Goal: Information Seeking & Learning: Learn about a topic

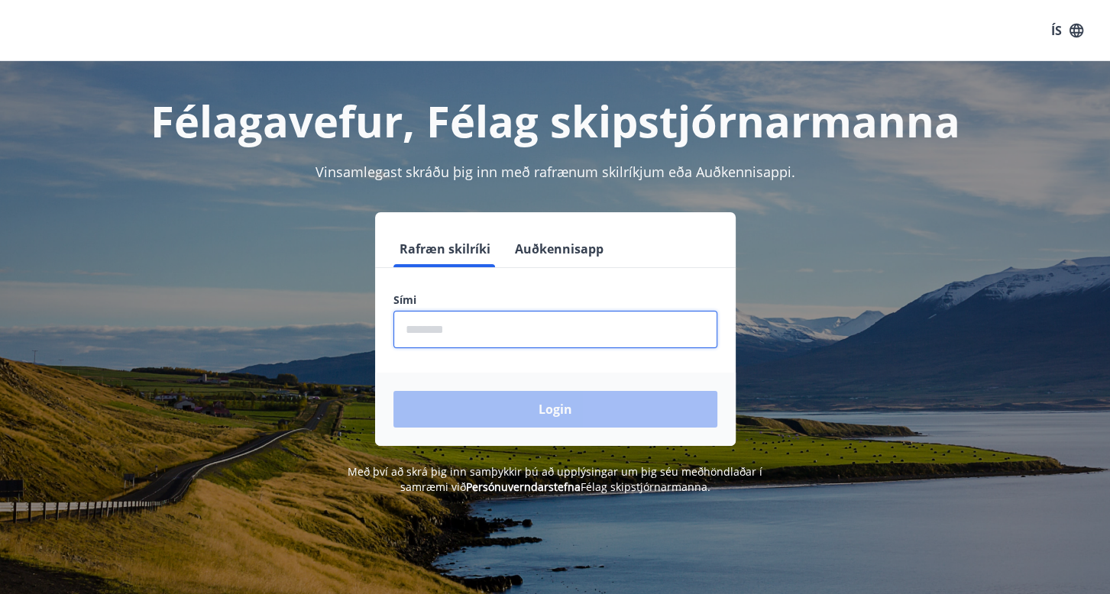
click at [538, 337] on input "phone" at bounding box center [555, 329] width 324 height 37
type input "********"
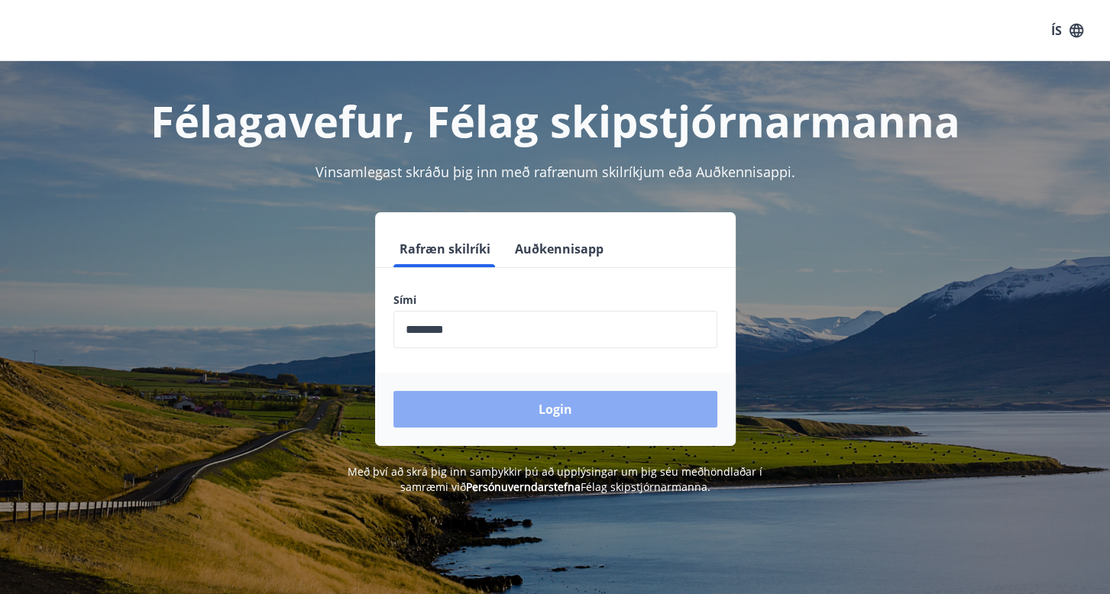
click at [498, 413] on button "Login" at bounding box center [555, 409] width 324 height 37
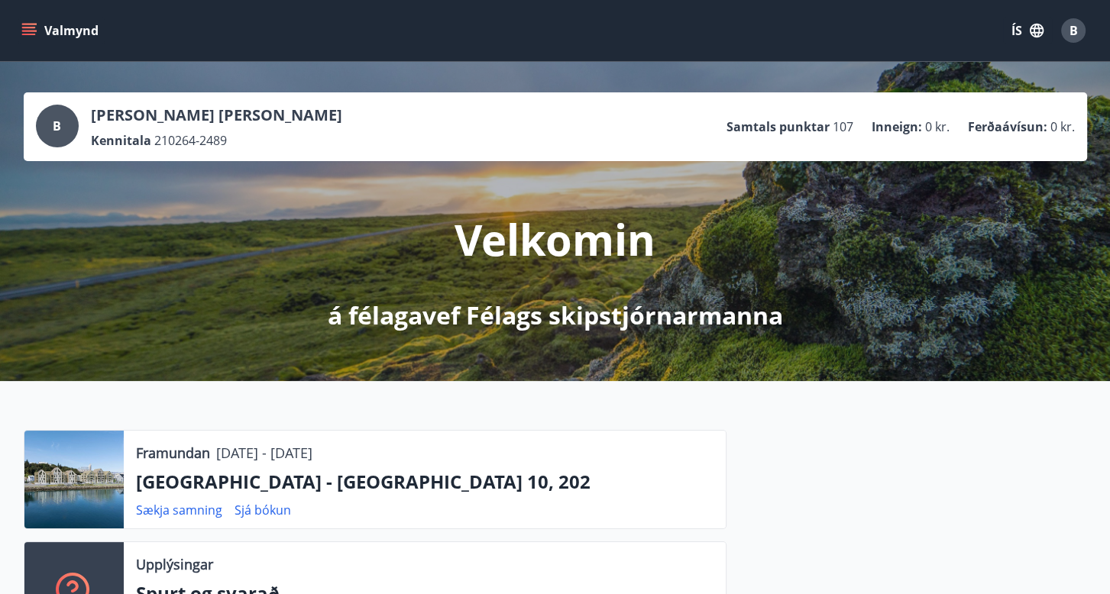
click at [22, 31] on icon "menu" at bounding box center [30, 31] width 17 height 2
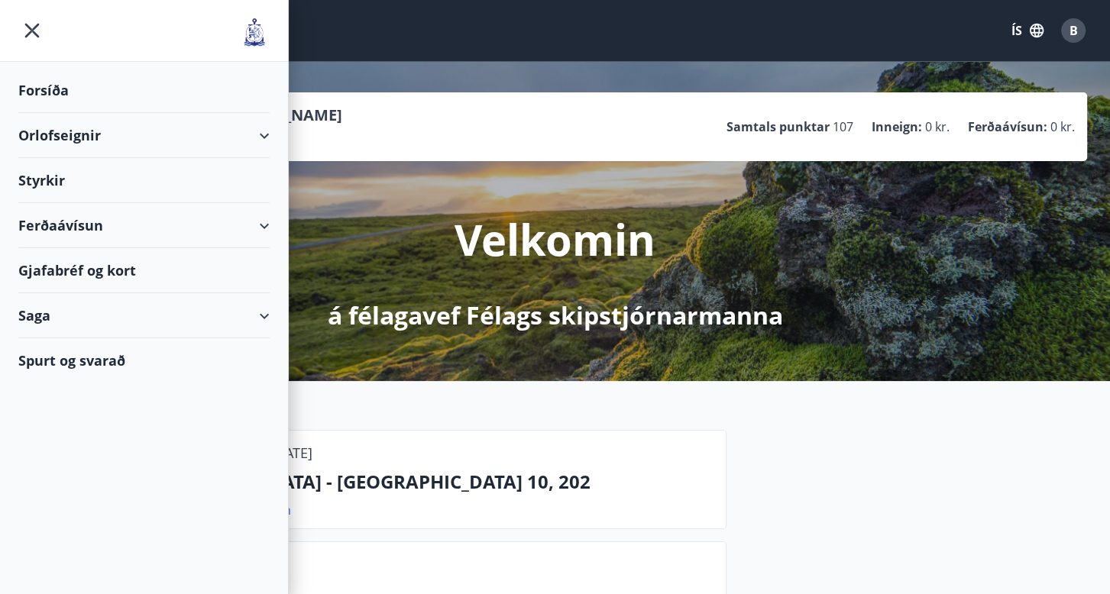
click at [64, 229] on div "Ferðaávísun" at bounding box center [143, 225] width 251 height 45
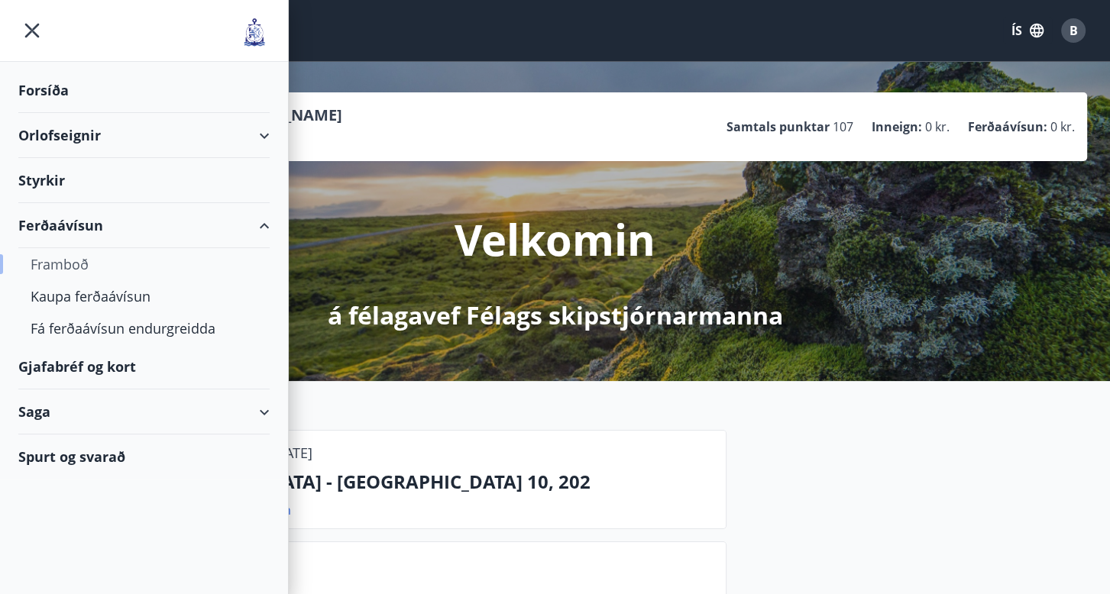
click at [73, 261] on div "Framboð" at bounding box center [144, 264] width 227 height 32
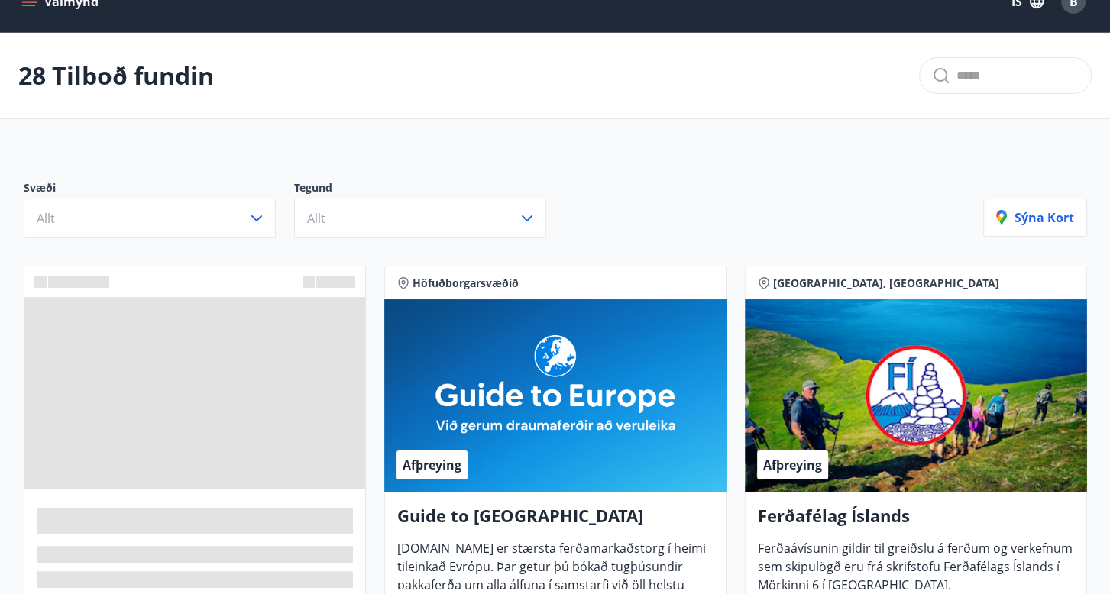
scroll to position [31, 0]
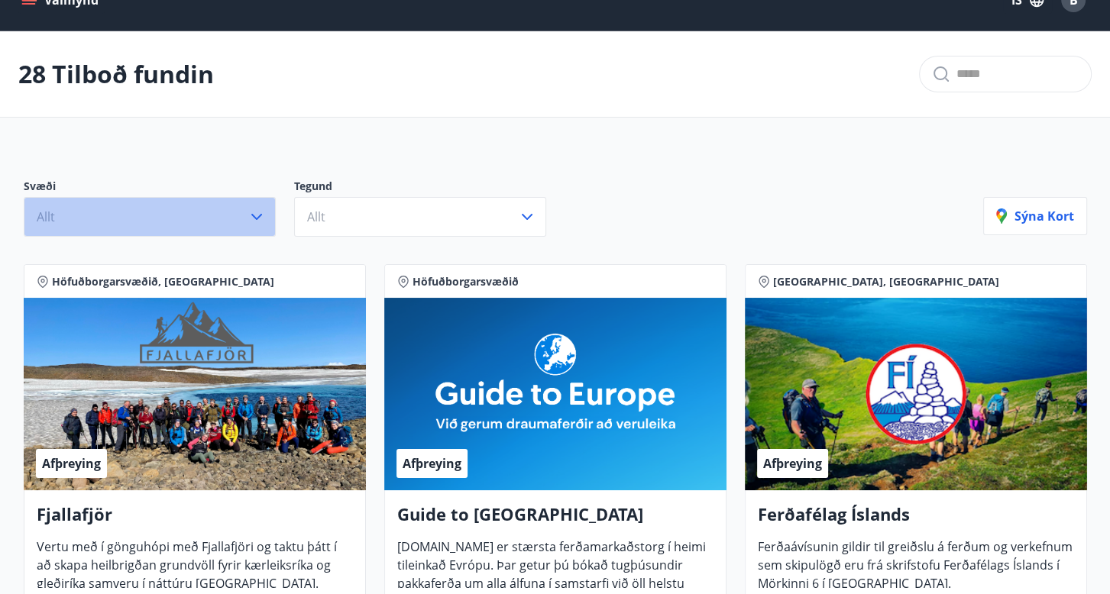
click at [254, 215] on icon "button" at bounding box center [256, 217] width 11 height 6
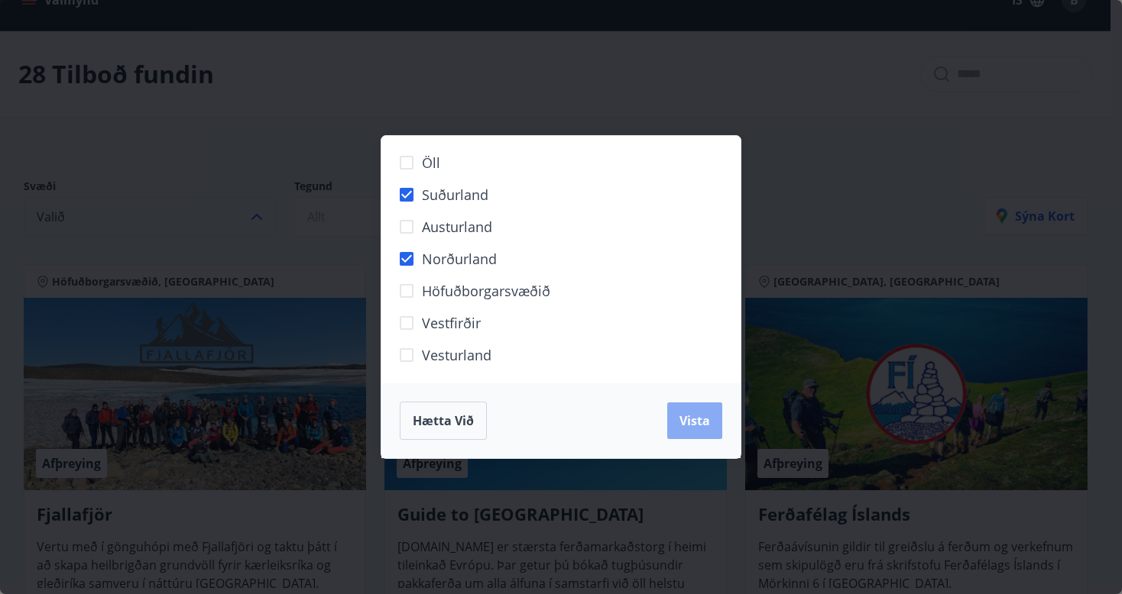
click at [693, 420] on span "Vista" at bounding box center [694, 421] width 31 height 17
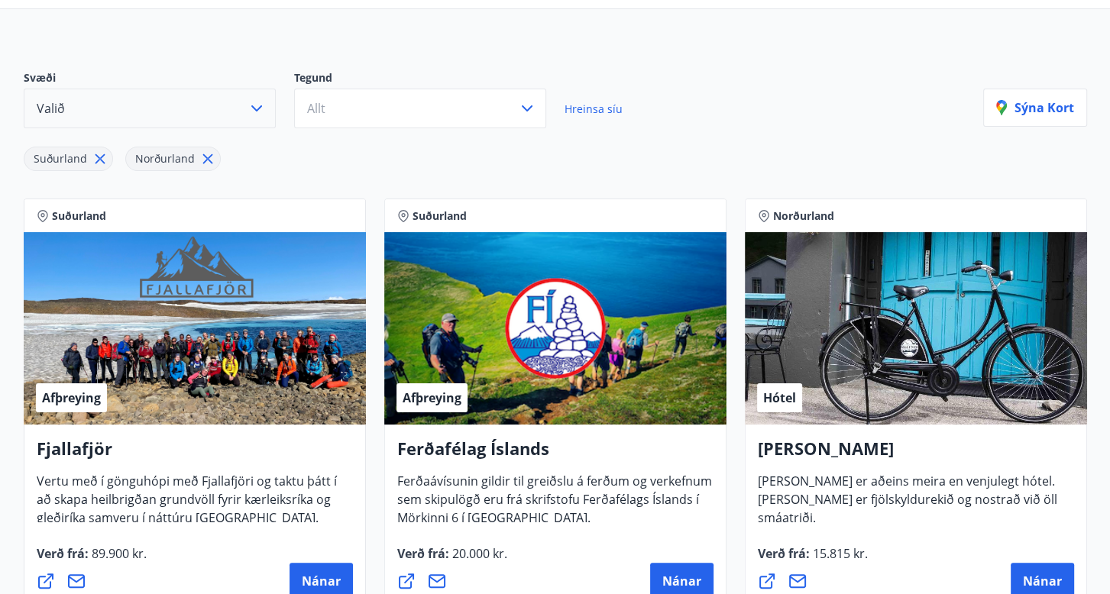
scroll to position [92, 0]
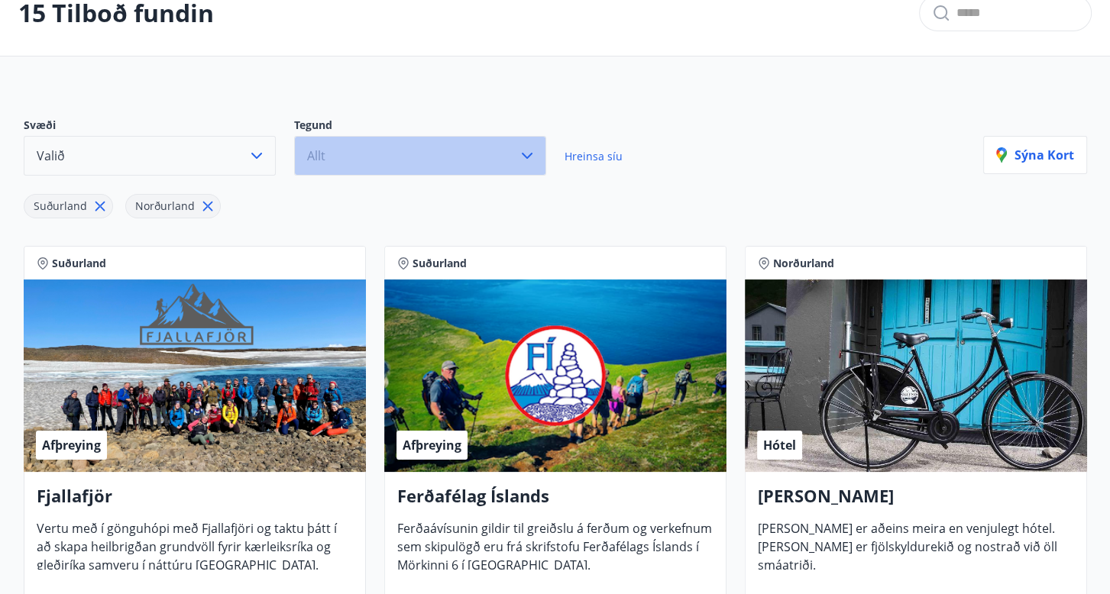
click at [529, 155] on icon "button" at bounding box center [527, 156] width 11 height 6
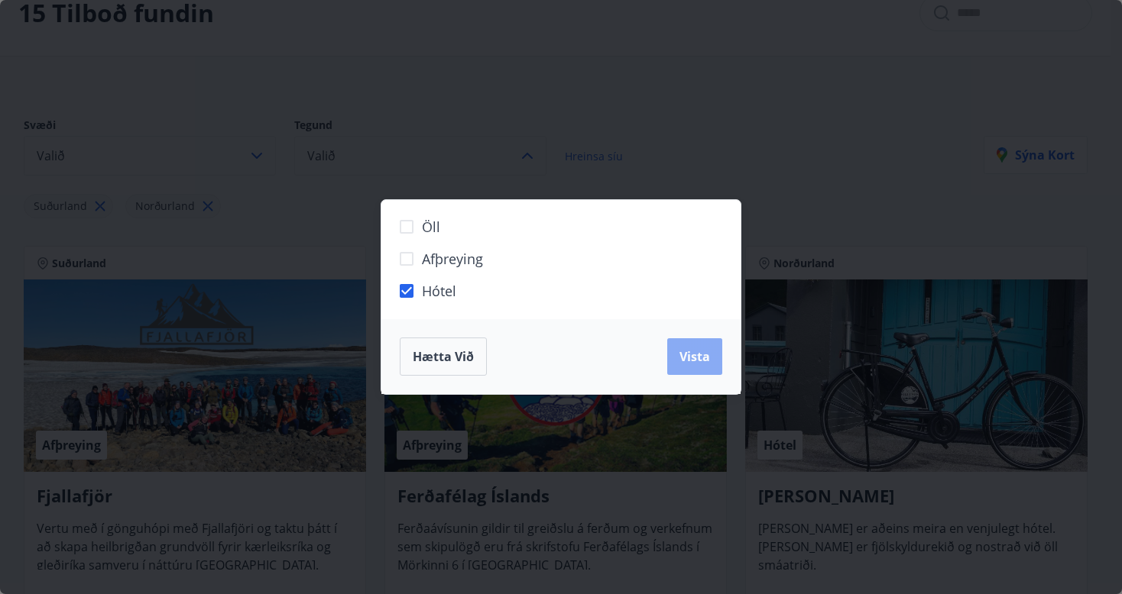
click at [701, 365] on button "Vista" at bounding box center [694, 356] width 55 height 37
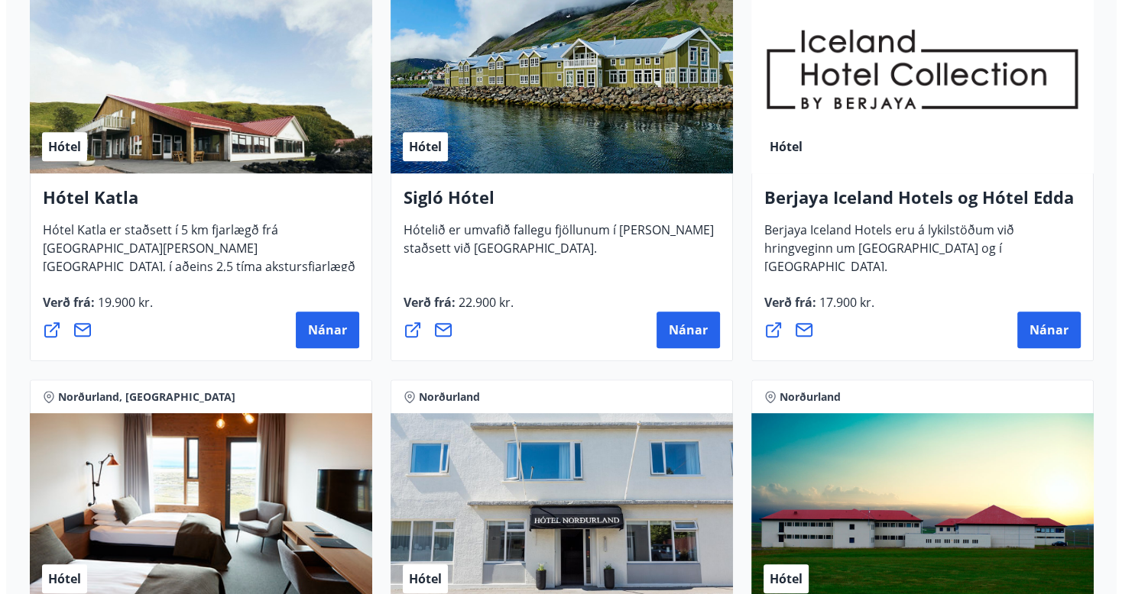
scroll to position [825, 0]
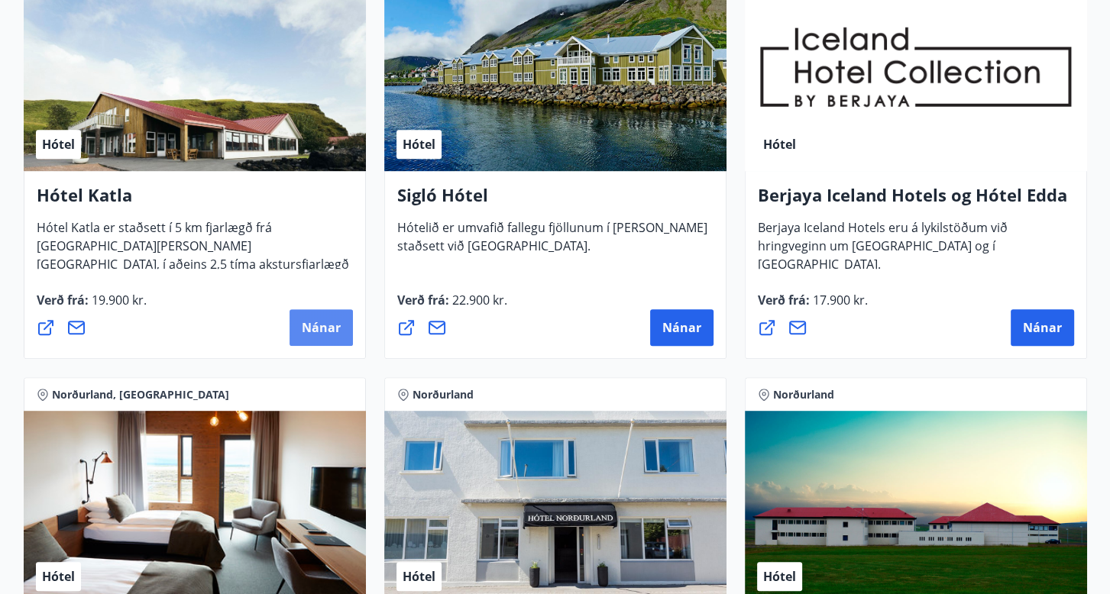
click at [318, 330] on span "Nánar" at bounding box center [321, 327] width 39 height 17
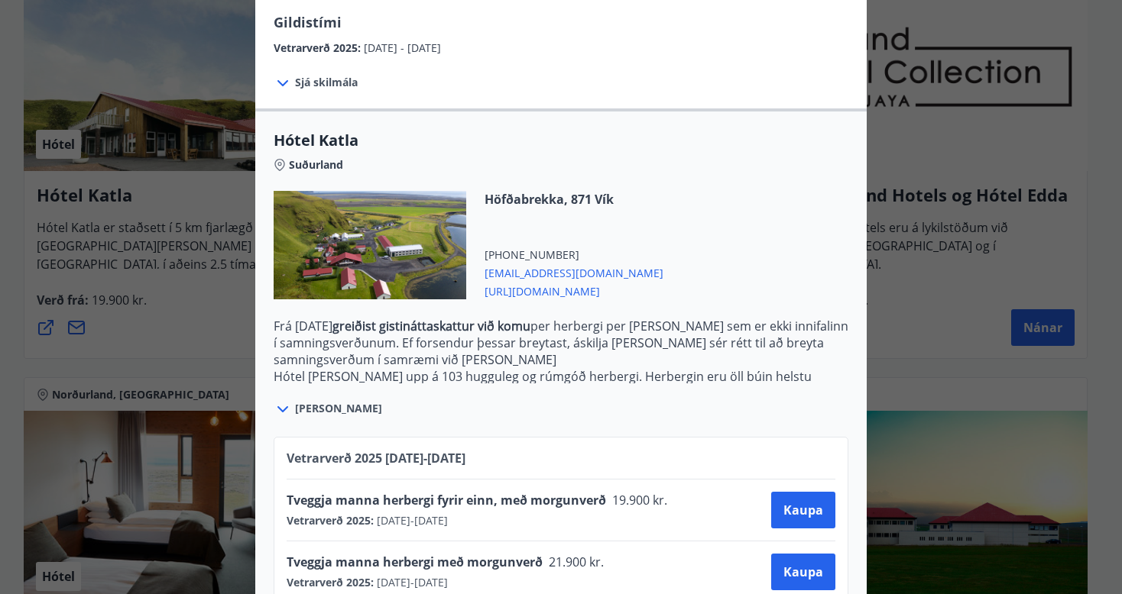
scroll to position [454, 0]
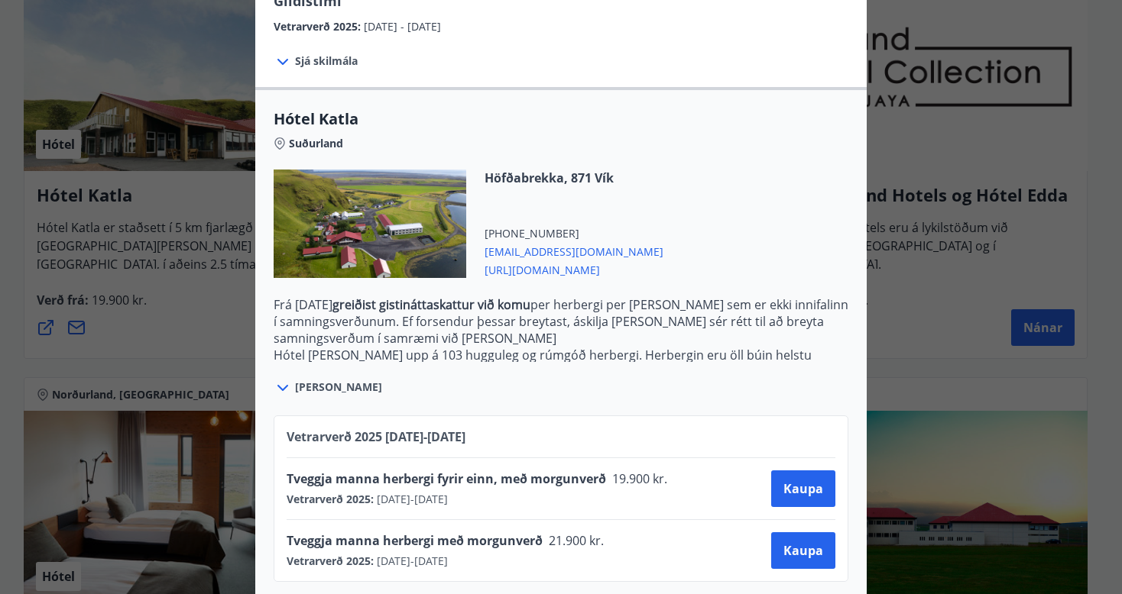
click at [277, 379] on icon at bounding box center [283, 388] width 18 height 18
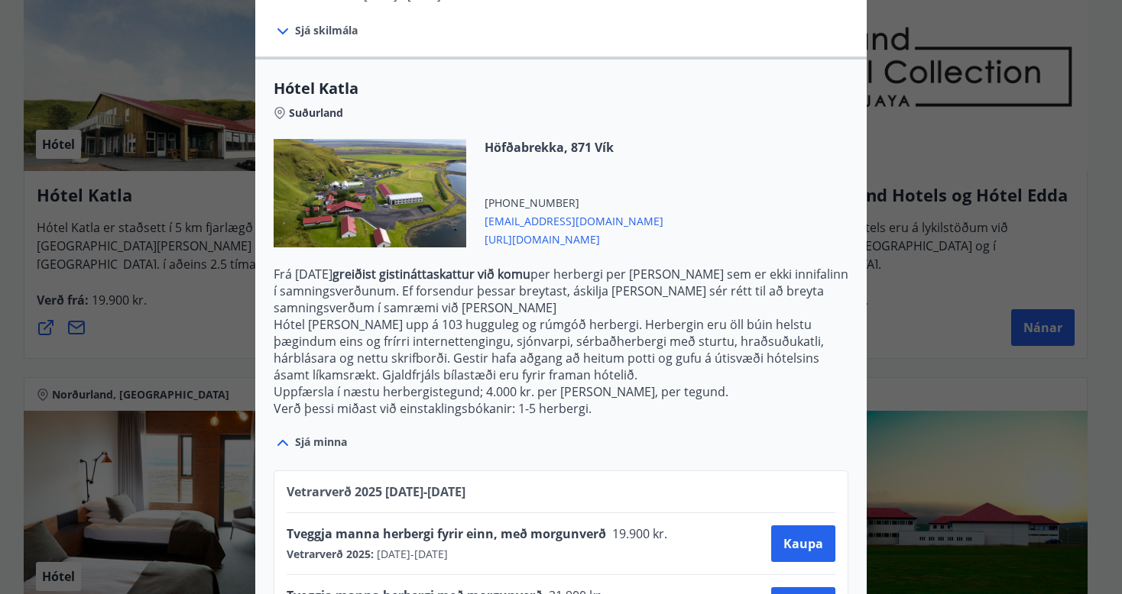
scroll to position [539, 0]
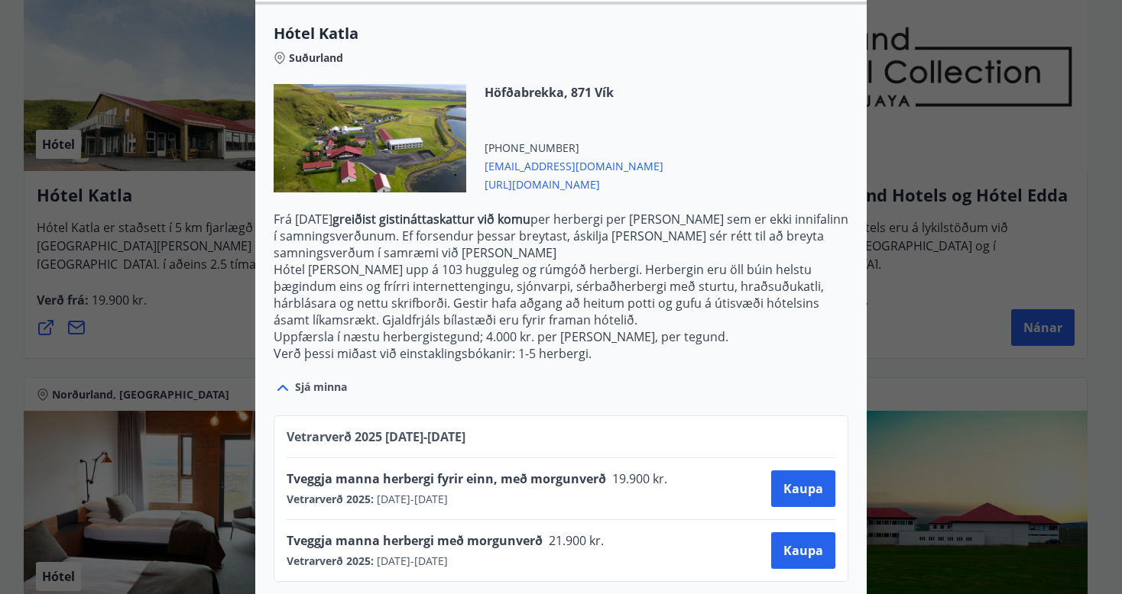
click at [277, 385] on icon at bounding box center [282, 388] width 11 height 6
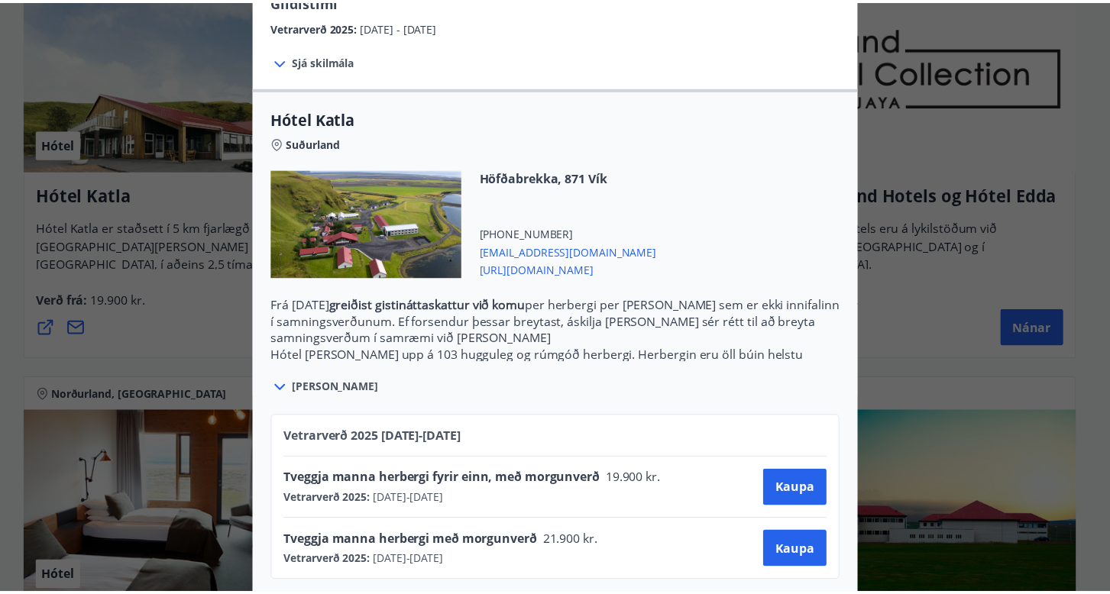
scroll to position [0, 0]
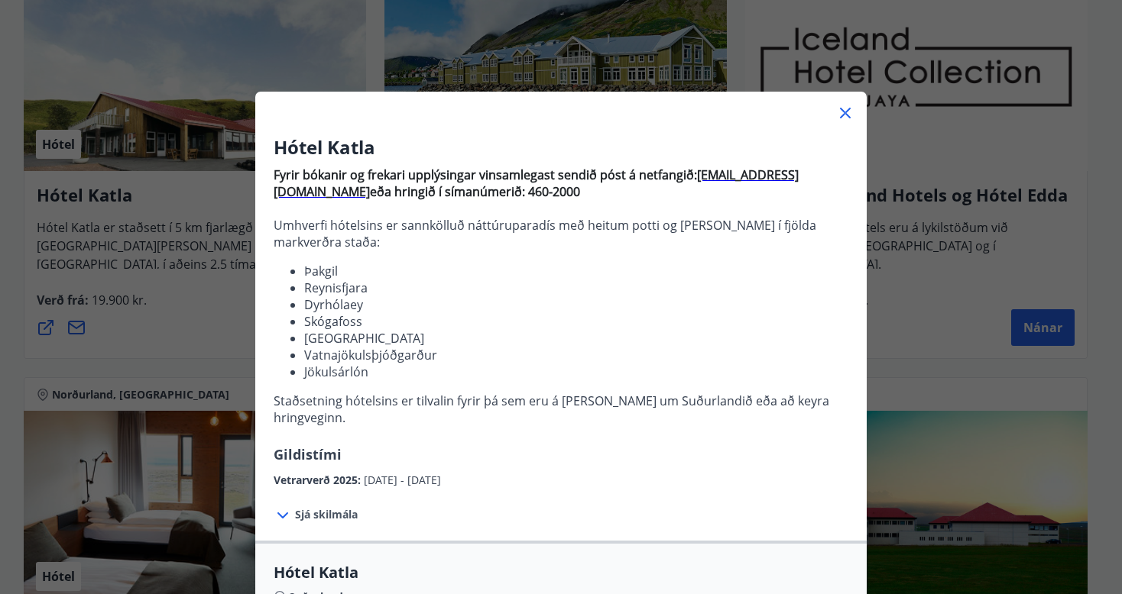
click at [943, 139] on div "Hótel Katla Fyrir bókanir og frekari upplýsingar vinsamlegast sendið póst á net…" at bounding box center [561, 297] width 1122 height 594
click at [837, 113] on icon at bounding box center [845, 113] width 18 height 18
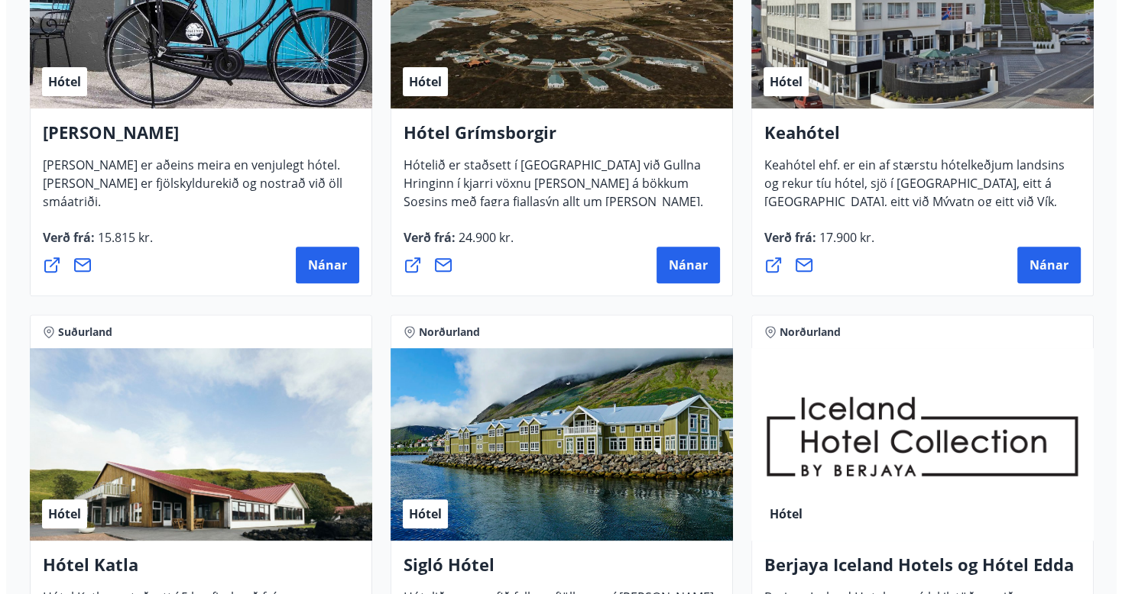
scroll to position [397, 0]
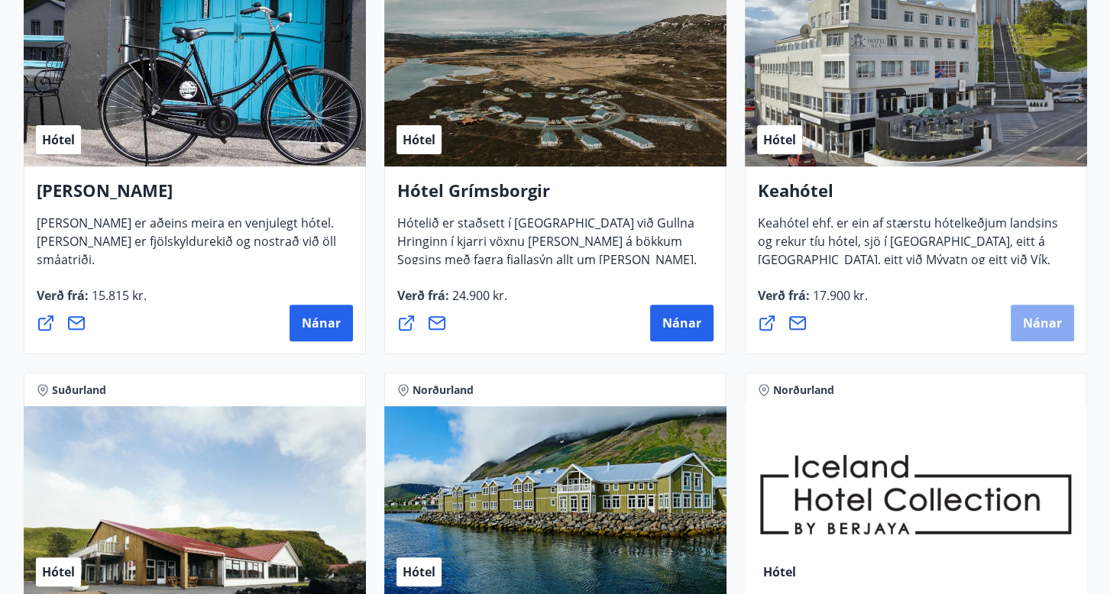
click at [1041, 331] on button "Nánar" at bounding box center [1042, 323] width 63 height 37
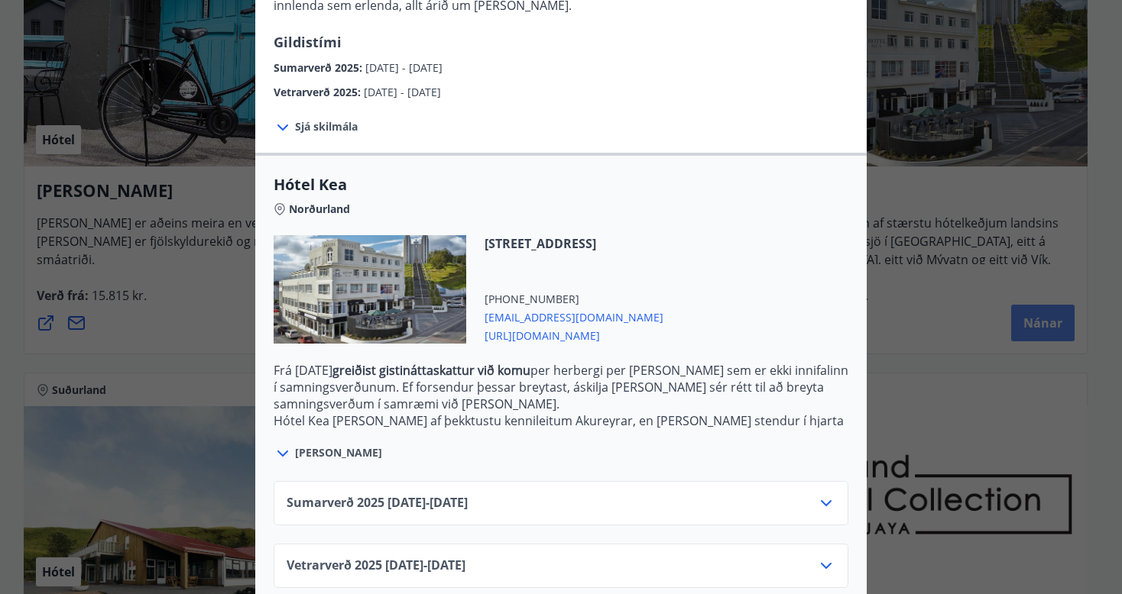
scroll to position [260, 0]
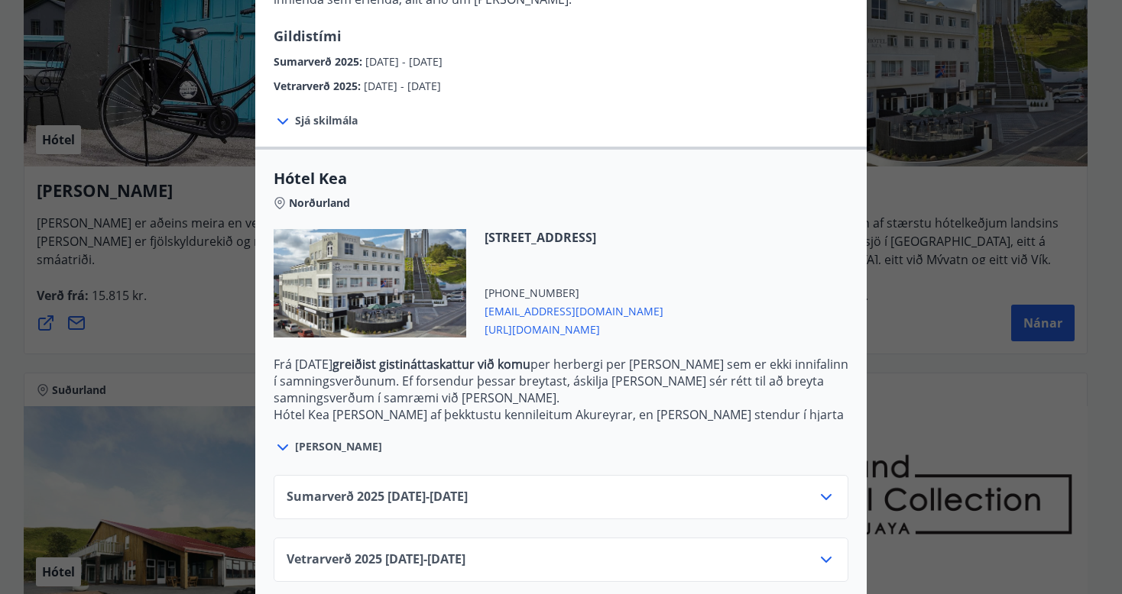
click at [817, 488] on icon at bounding box center [826, 497] width 18 height 18
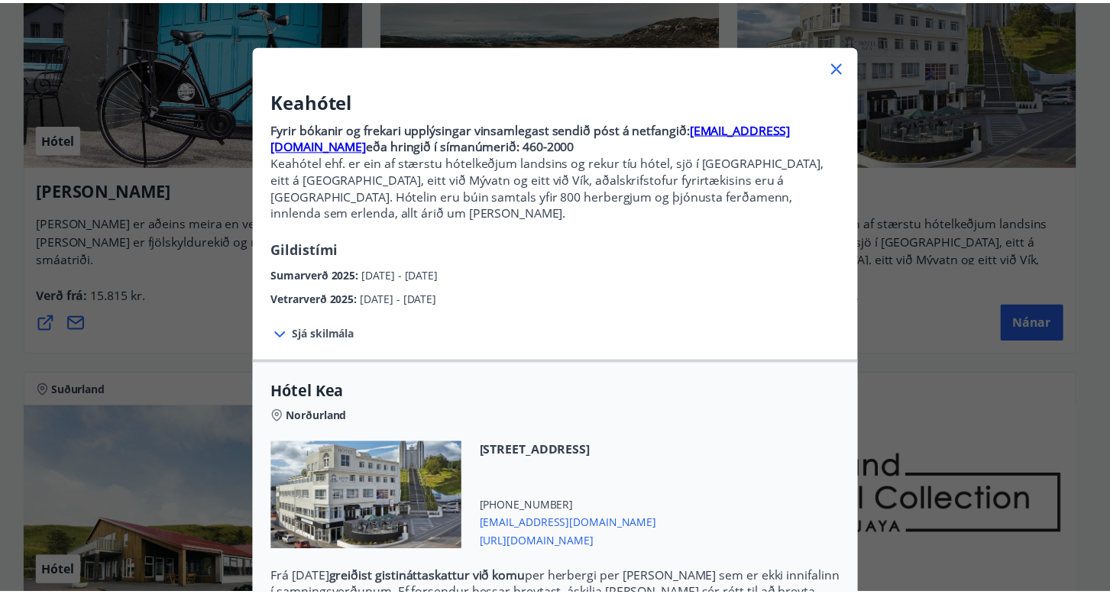
scroll to position [16, 0]
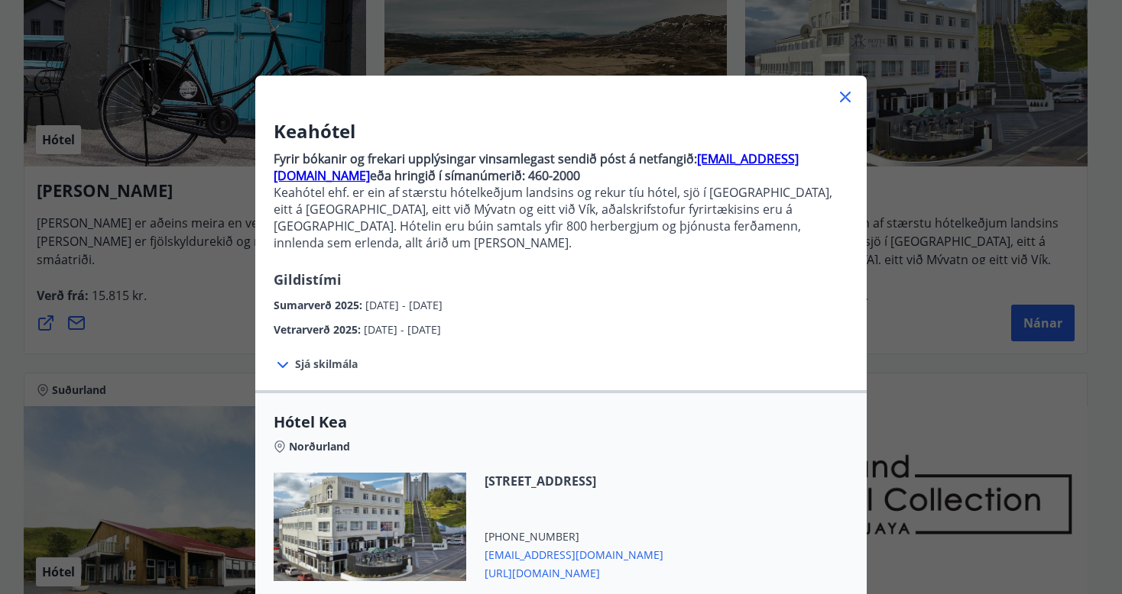
click at [840, 96] on icon at bounding box center [845, 97] width 11 height 11
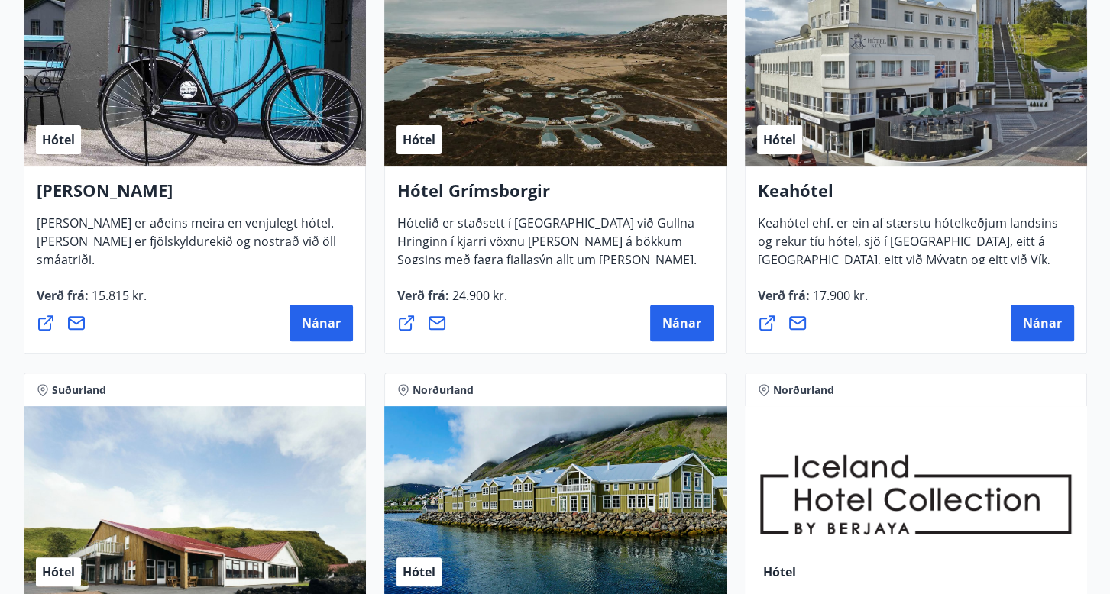
click at [732, 364] on div "Norðurland Hótel Sigló Hótel Hótelið er umvafið fallegu fjöllunum í [PERSON_NAM…" at bounding box center [555, 580] width 361 height 432
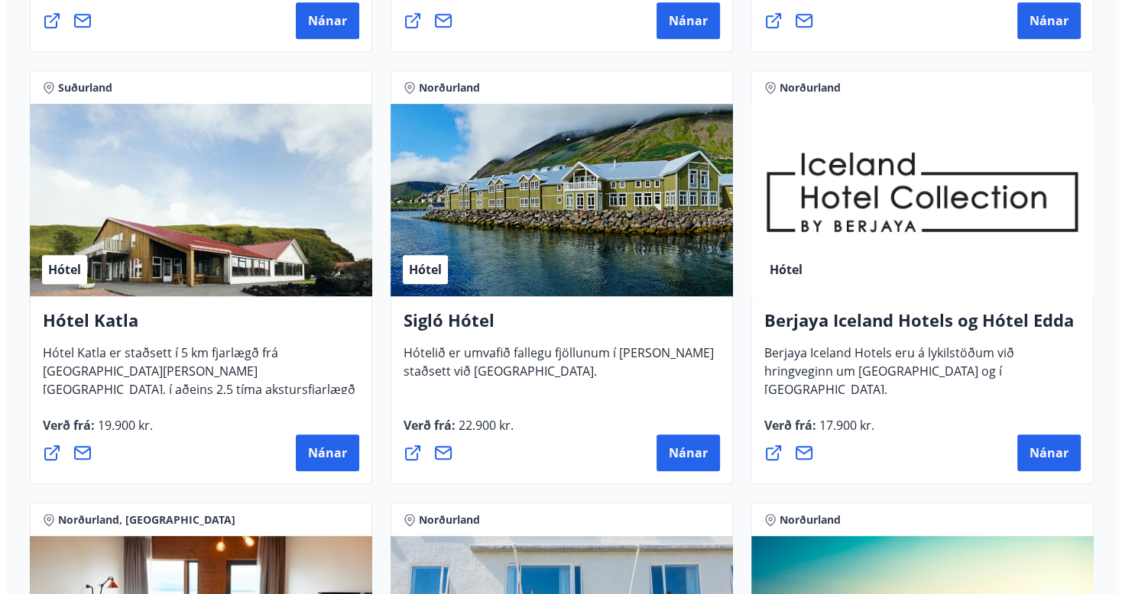
scroll to position [703, 0]
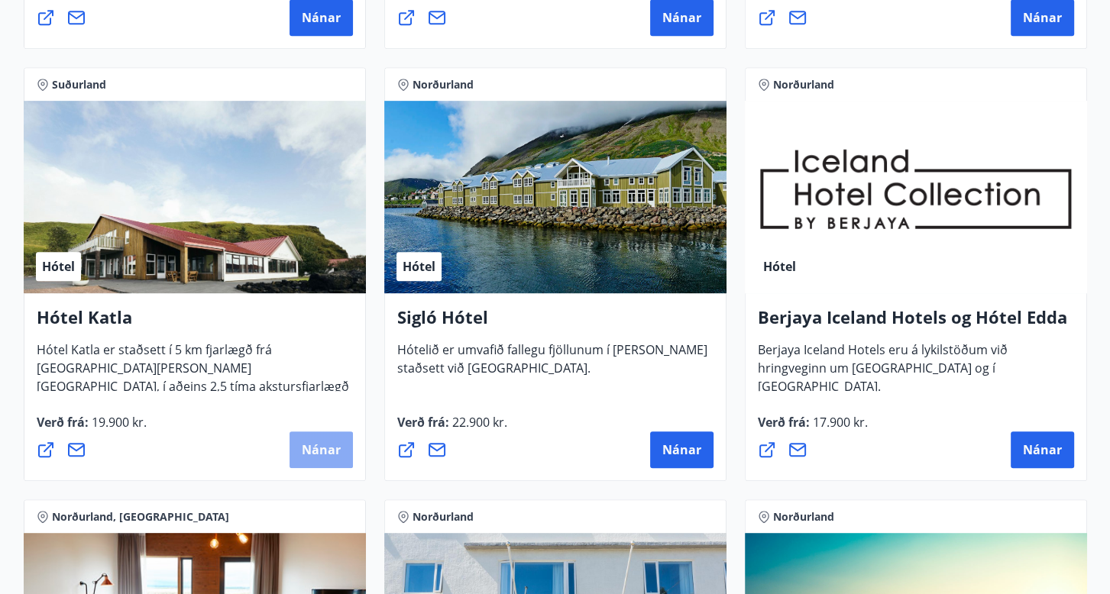
click at [325, 456] on span "Nánar" at bounding box center [321, 450] width 39 height 17
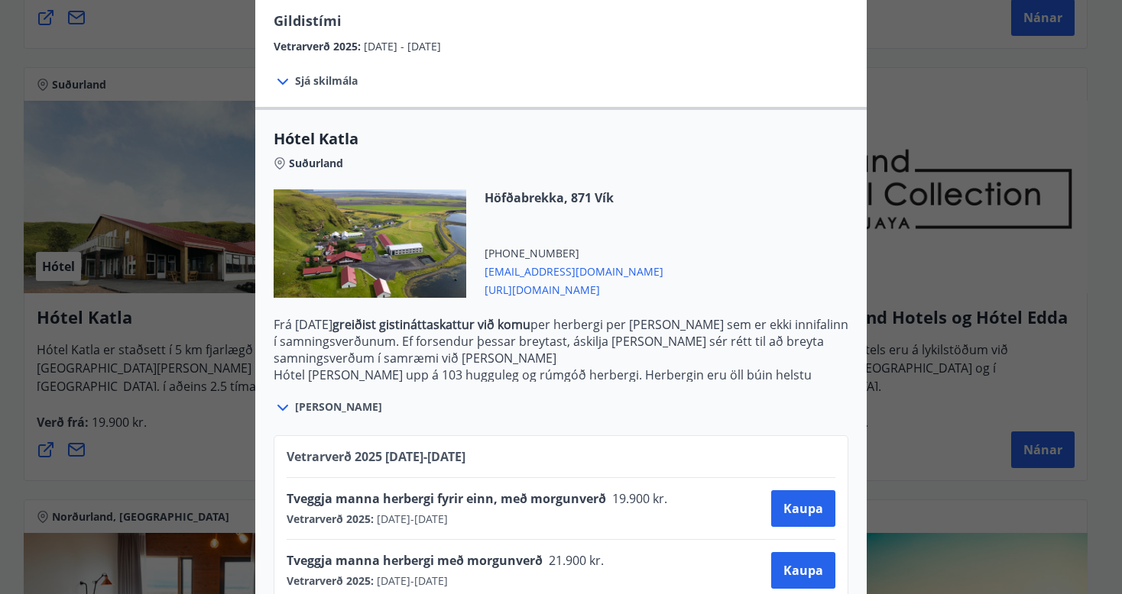
scroll to position [454, 0]
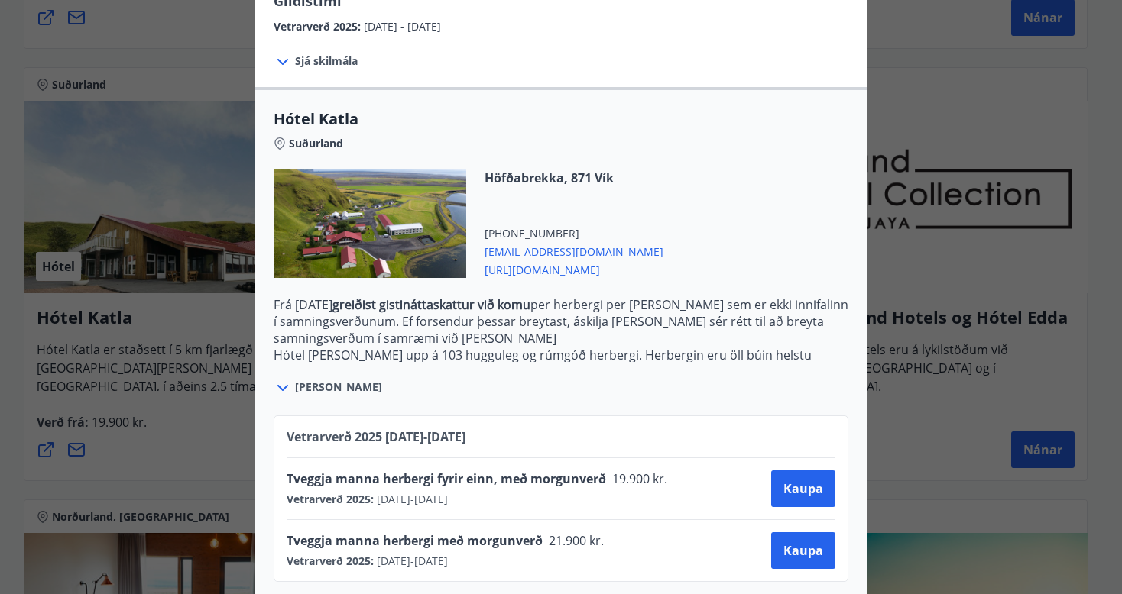
click at [277, 385] on icon at bounding box center [282, 388] width 11 height 6
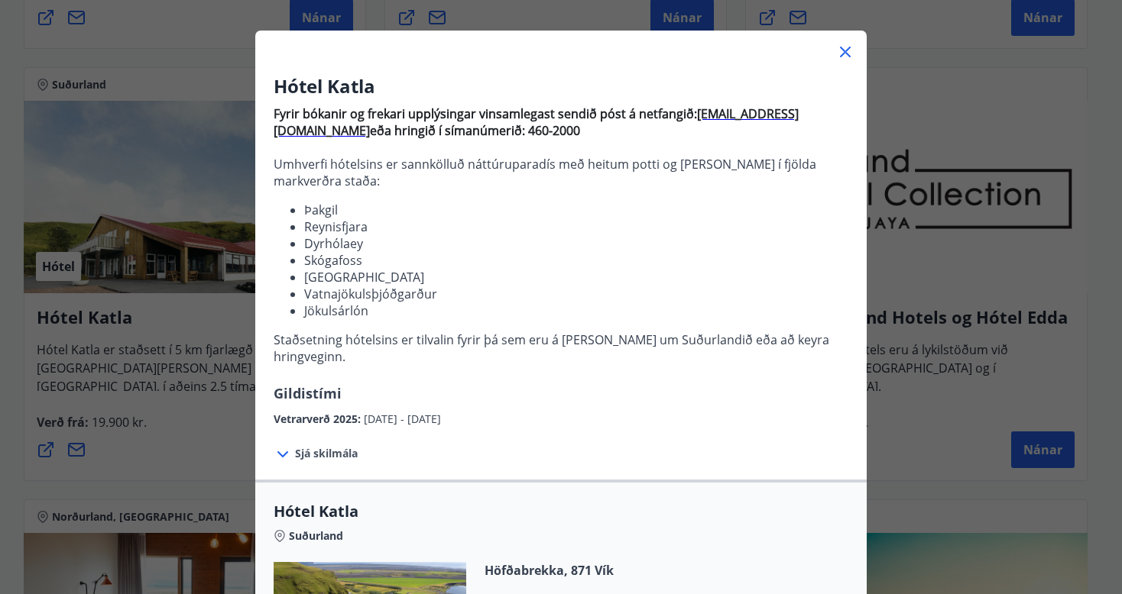
scroll to position [0, 0]
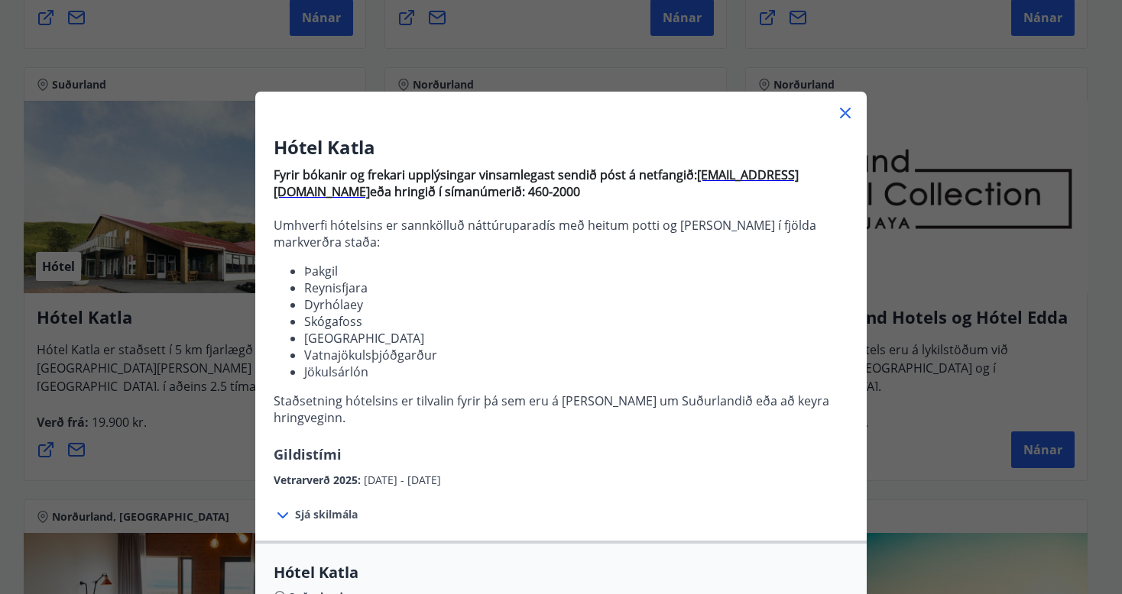
click at [836, 115] on icon at bounding box center [845, 113] width 18 height 18
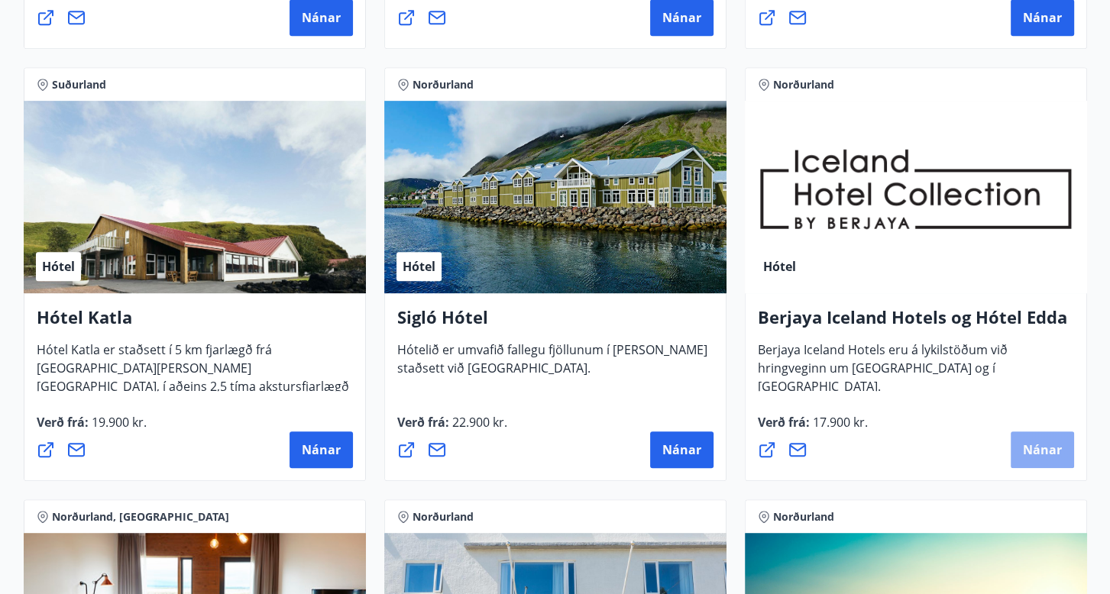
click at [1046, 454] on span "Nánar" at bounding box center [1042, 450] width 39 height 17
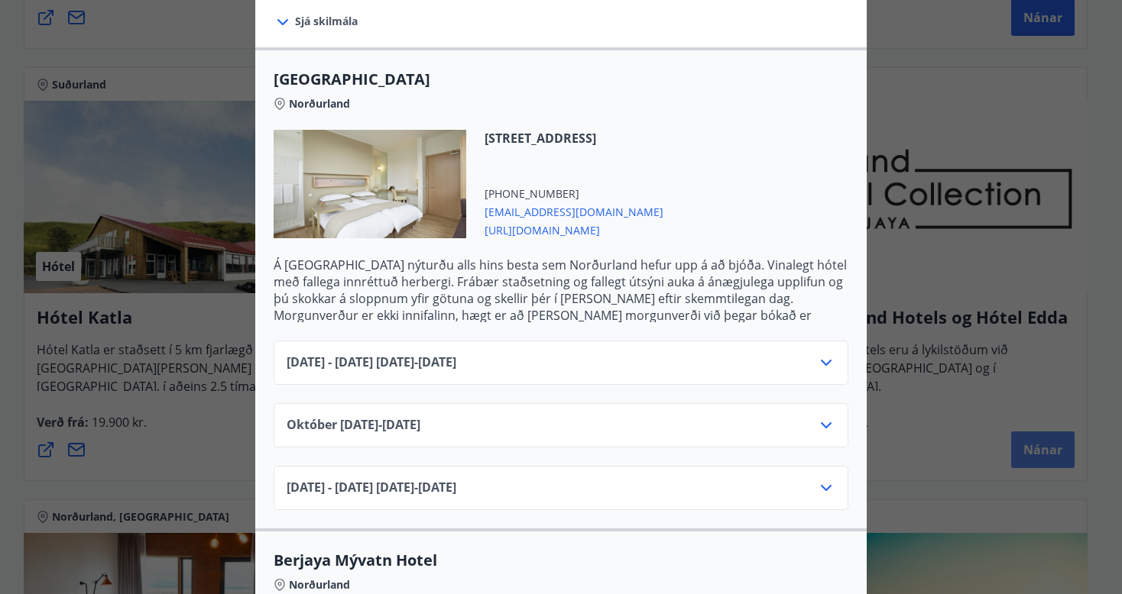
scroll to position [397, 0]
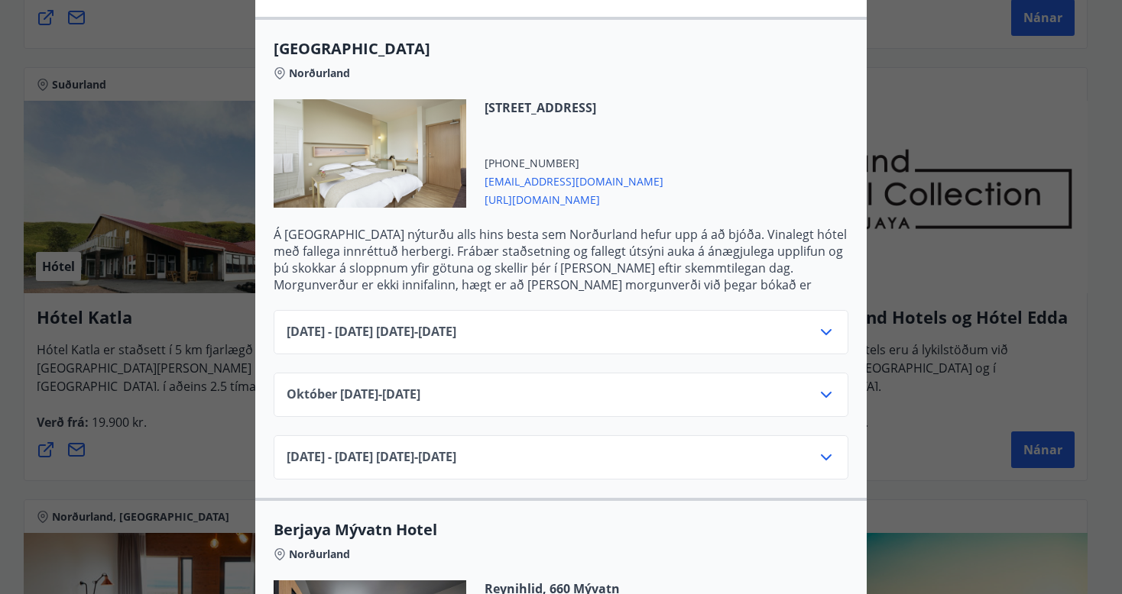
click at [821, 329] on icon at bounding box center [826, 332] width 11 height 6
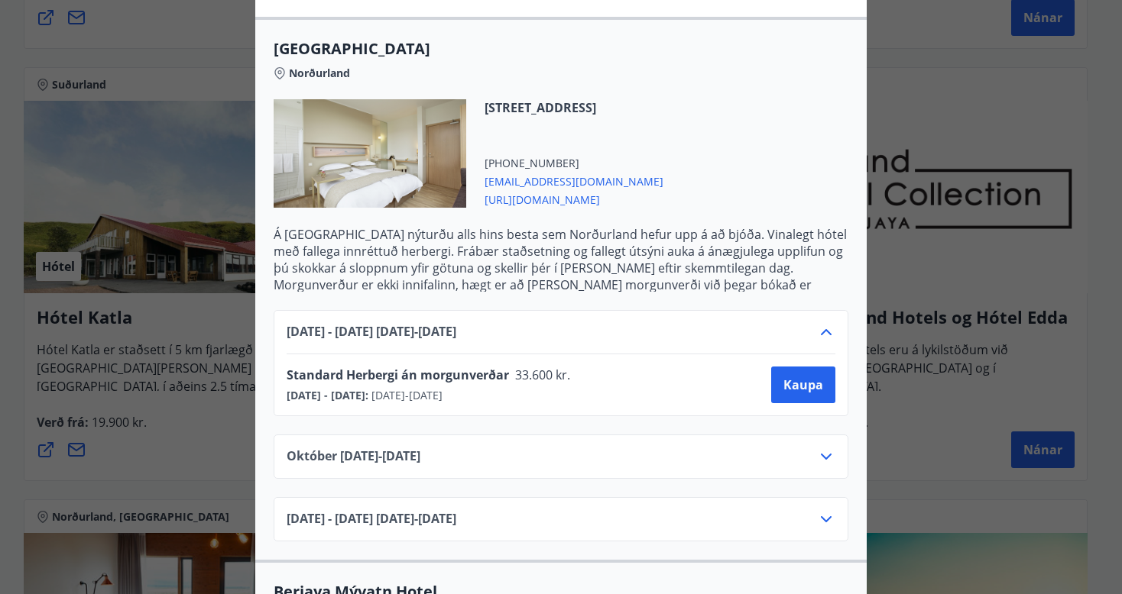
click at [824, 323] on icon at bounding box center [826, 332] width 18 height 18
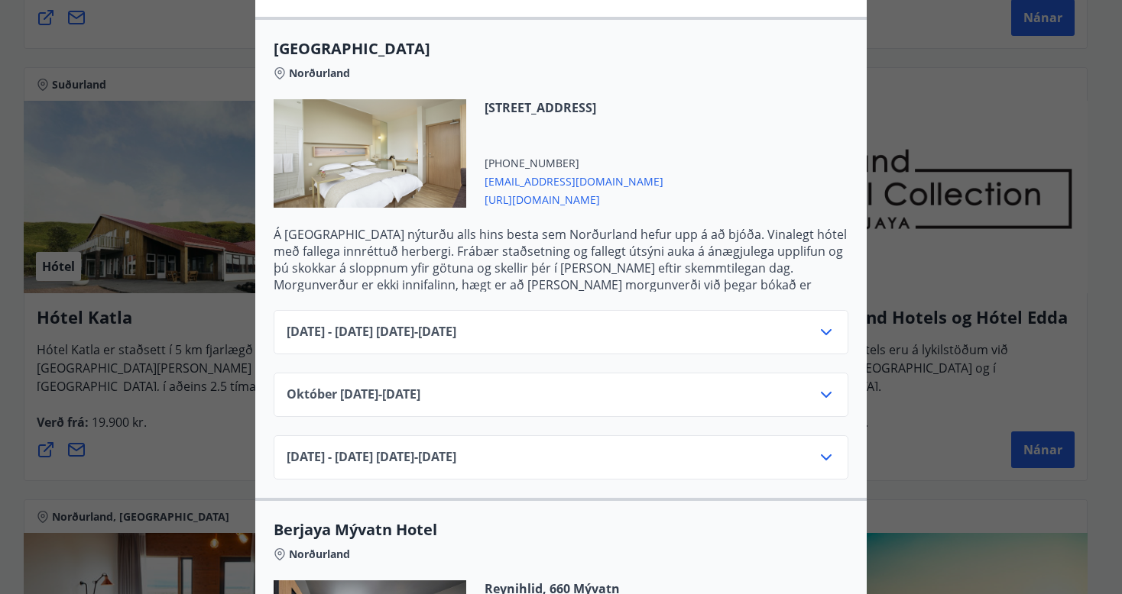
click at [814, 541] on div "Norðurland" at bounding box center [561, 551] width 575 height 21
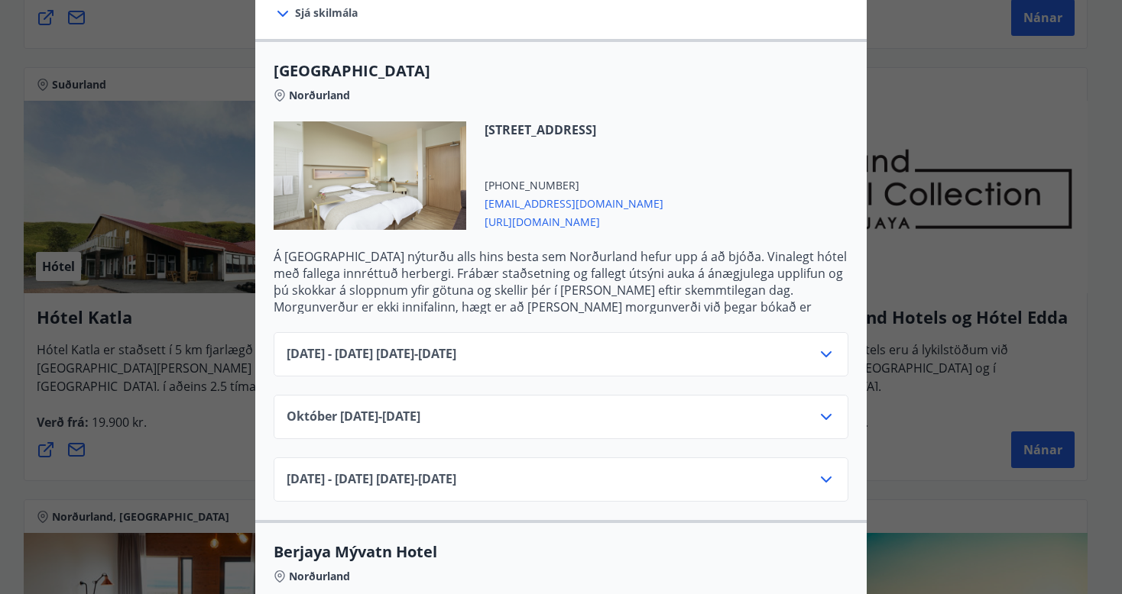
scroll to position [406, 0]
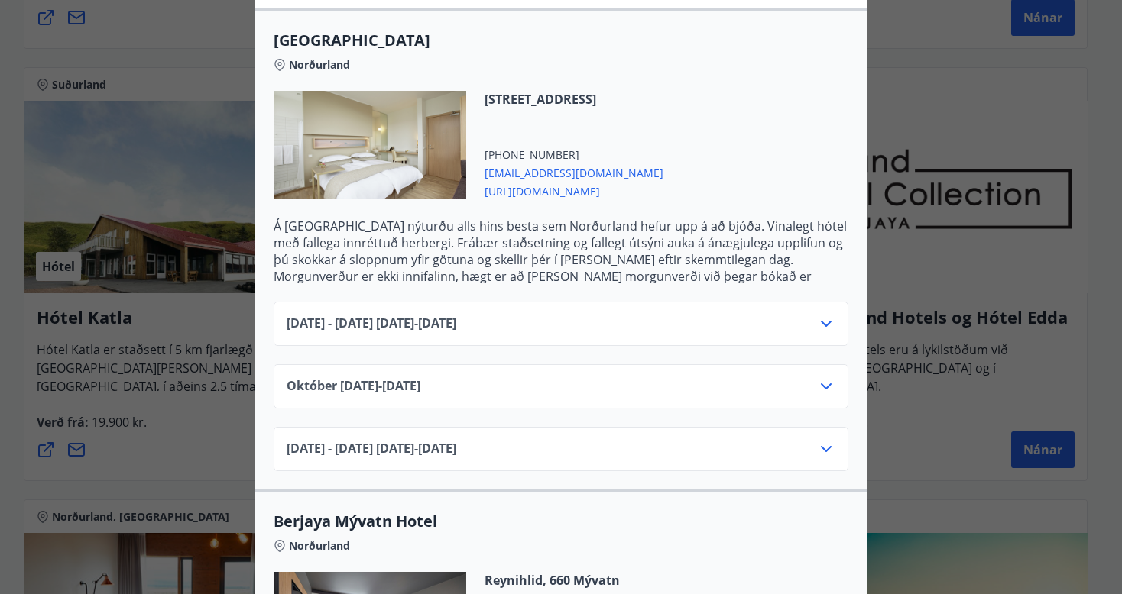
click at [825, 321] on icon at bounding box center [826, 324] width 11 height 6
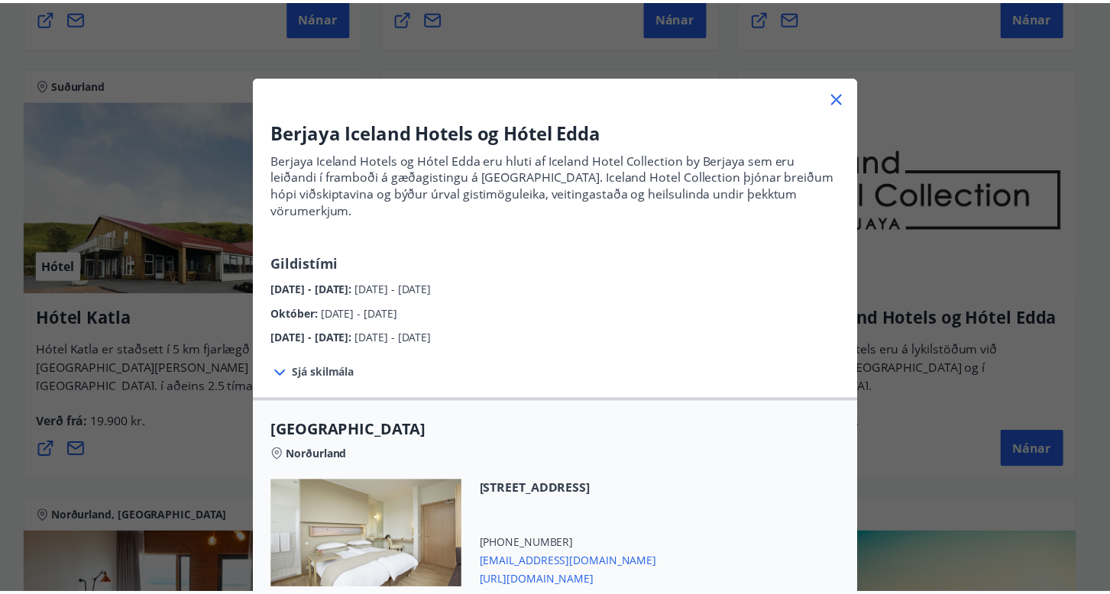
scroll to position [0, 0]
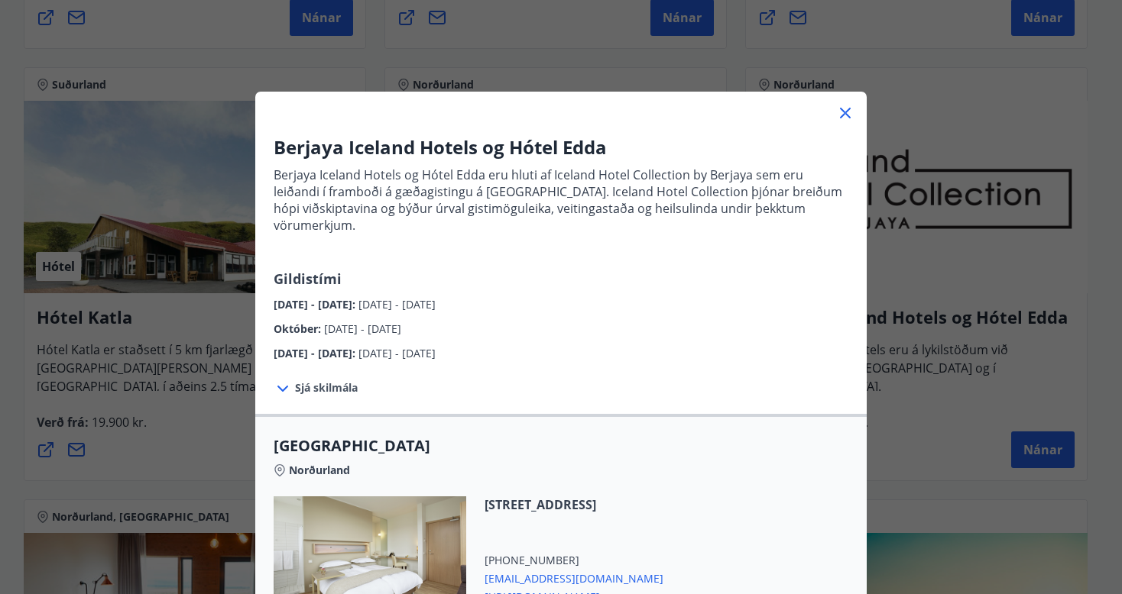
click at [840, 115] on icon at bounding box center [845, 113] width 11 height 11
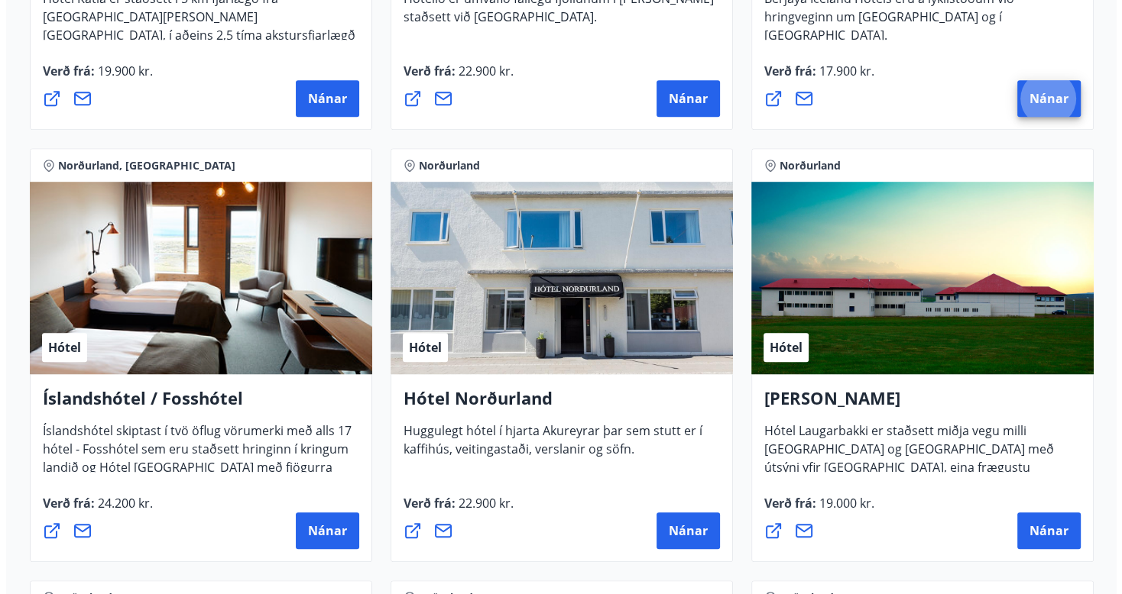
scroll to position [1100, 0]
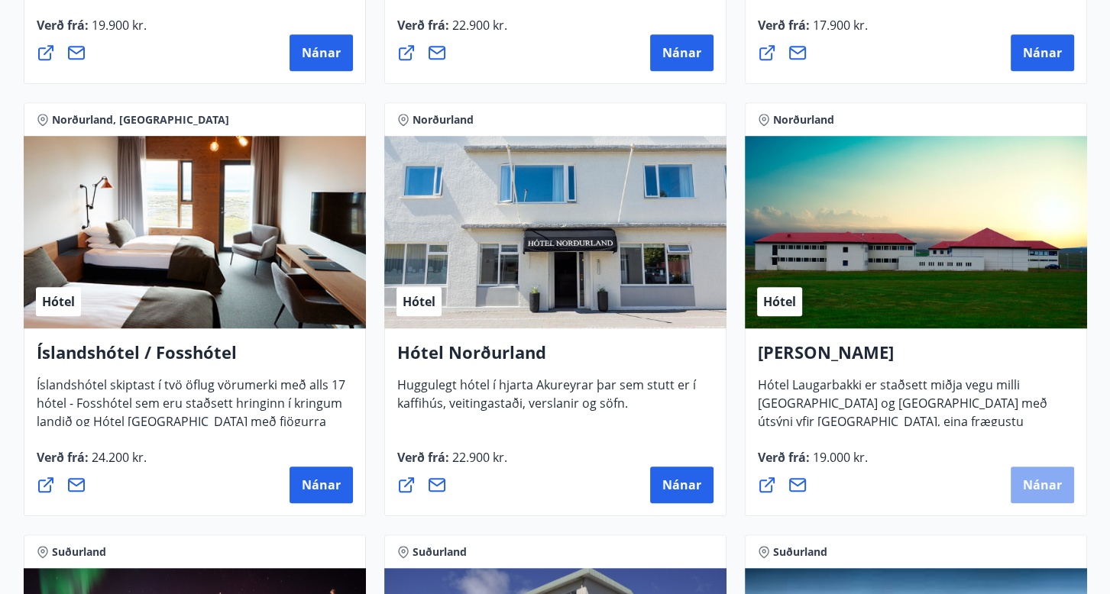
click at [1033, 484] on span "Nánar" at bounding box center [1042, 485] width 39 height 17
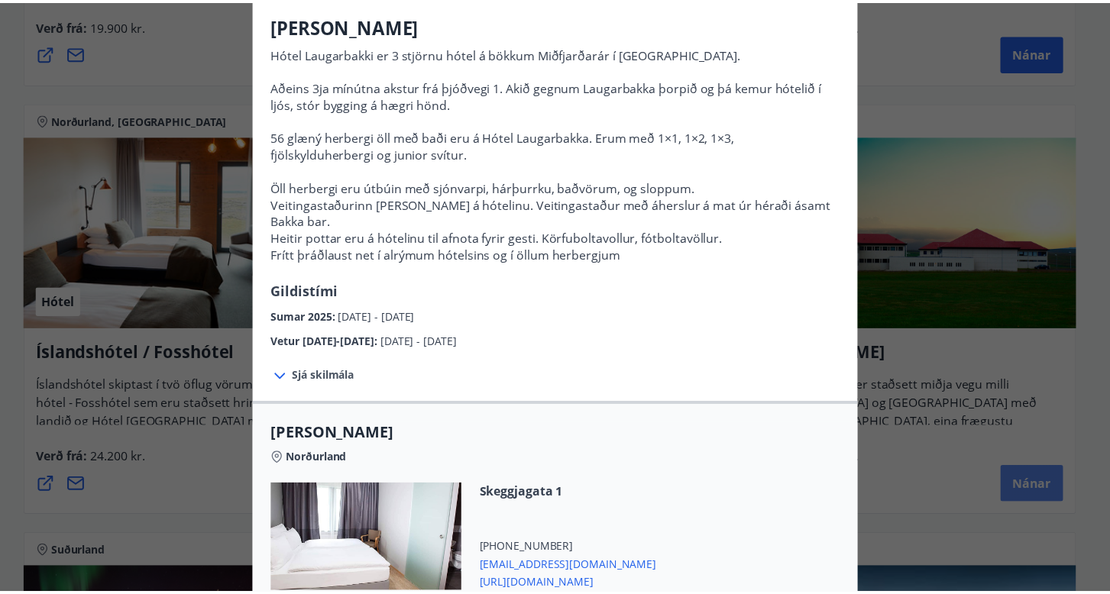
scroll to position [92, 0]
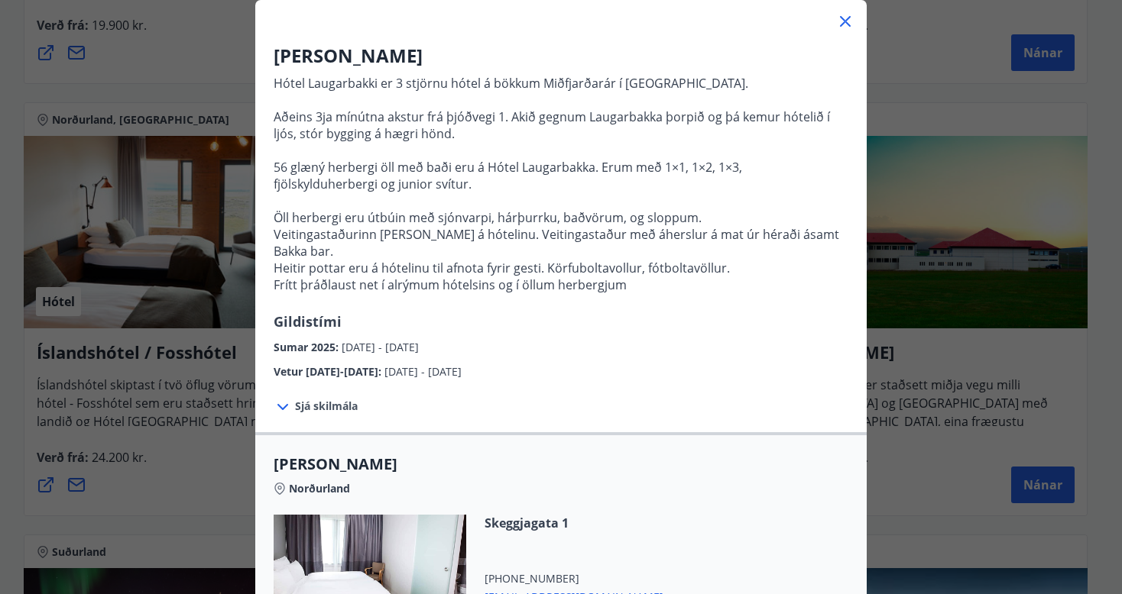
click at [887, 306] on div "Hótel Laugarbakki Hótel Laugarbakki er 3 stjörnu hótel á bökkum Miðfjarðarár í …" at bounding box center [561, 205] width 1122 height 594
